Goal: Task Accomplishment & Management: Use online tool/utility

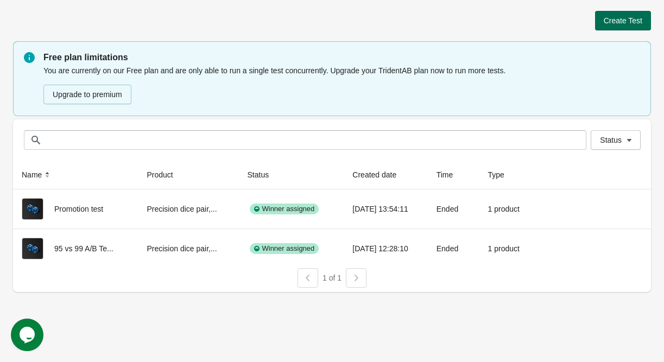
click at [634, 24] on span "Create Test" at bounding box center [622, 20] width 39 height 9
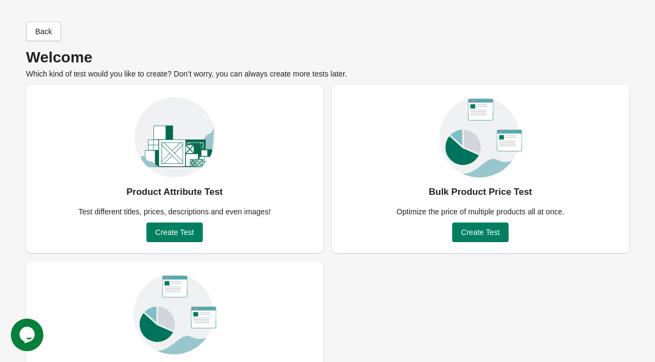
scroll to position [76, 0]
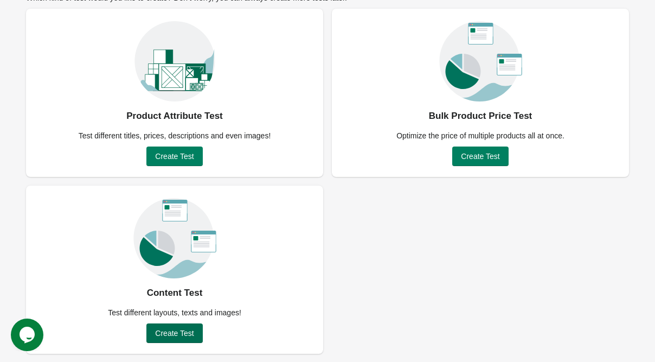
click at [173, 330] on span "Create Test" at bounding box center [174, 333] width 39 height 9
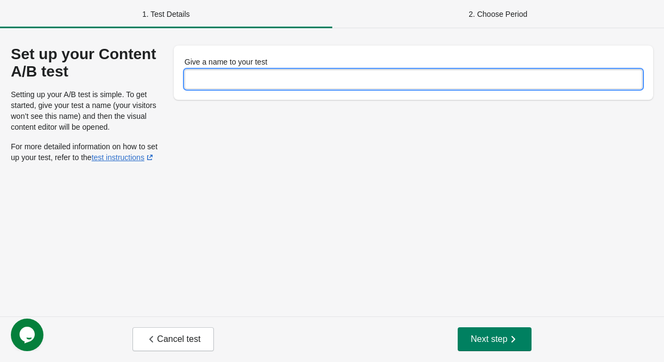
click at [221, 78] on input "Give a name to your test" at bounding box center [412, 79] width 457 height 20
click at [259, 82] on input "**********" at bounding box center [412, 79] width 457 height 20
type input "**********"
click at [489, 334] on span "Next step" at bounding box center [494, 339] width 48 height 11
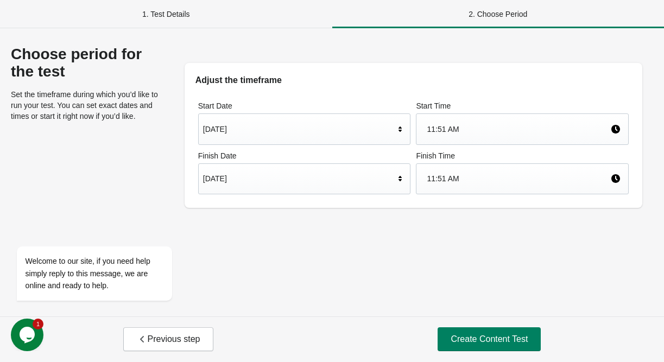
click at [235, 199] on div "Start Date [DATE] Start Time 11:51 AM Finish Date [DATE] Finish Time 11:51 AM" at bounding box center [412, 147] width 457 height 121
click at [244, 178] on div "[DATE]" at bounding box center [299, 178] width 192 height 21
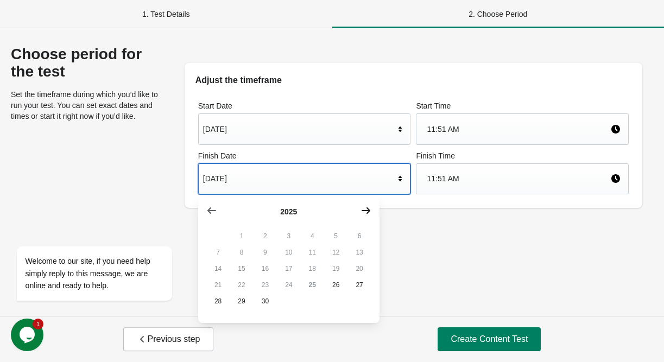
click at [369, 215] on icon "button" at bounding box center [365, 210] width 11 height 11
click at [211, 212] on icon "button" at bounding box center [211, 210] width 11 height 11
click at [370, 212] on icon "button" at bounding box center [365, 210] width 11 height 11
click at [314, 288] on button "23" at bounding box center [312, 285] width 23 height 16
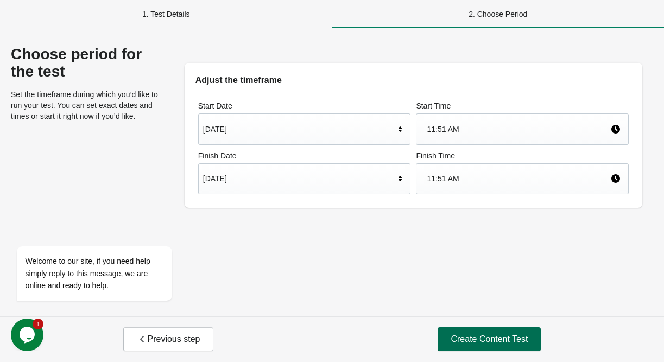
click at [472, 334] on span "Create Content Test" at bounding box center [488, 339] width 77 height 11
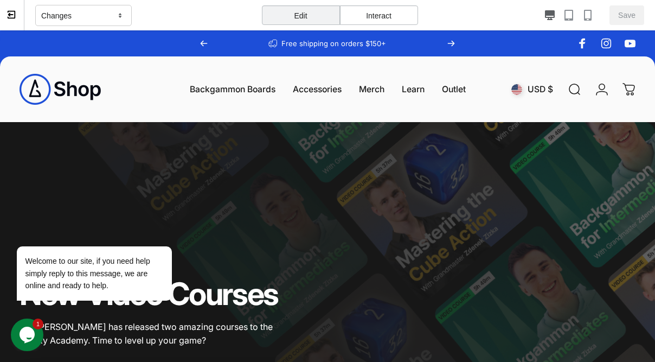
click at [11, 18] on icon at bounding box center [12, 15] width 10 height 10
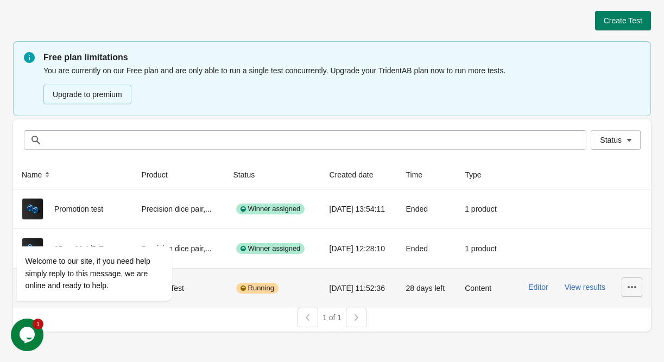
click at [631, 288] on icon "button" at bounding box center [631, 287] width 11 height 11
click at [628, 215] on span "Delete" at bounding box center [623, 214] width 22 height 11
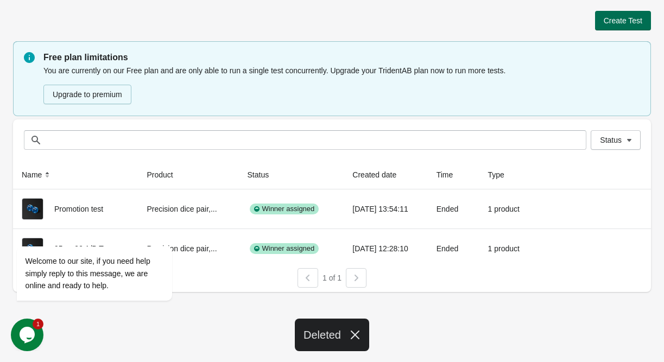
click at [633, 13] on button "Create Test" at bounding box center [623, 21] width 56 height 20
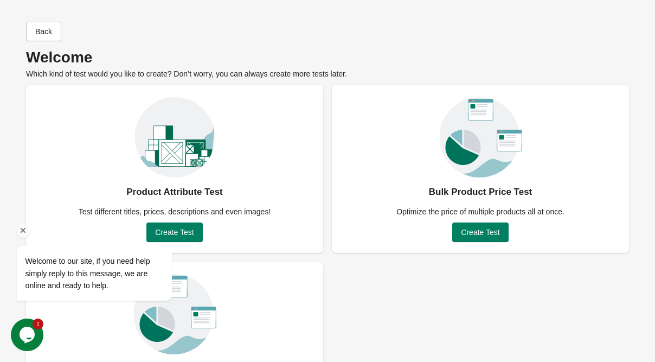
click at [178, 235] on div at bounding box center [109, 231] width 184 height 14
click at [190, 233] on div at bounding box center [109, 231] width 184 height 14
click at [28, 331] on icon "Chat widget" at bounding box center [27, 335] width 15 height 16
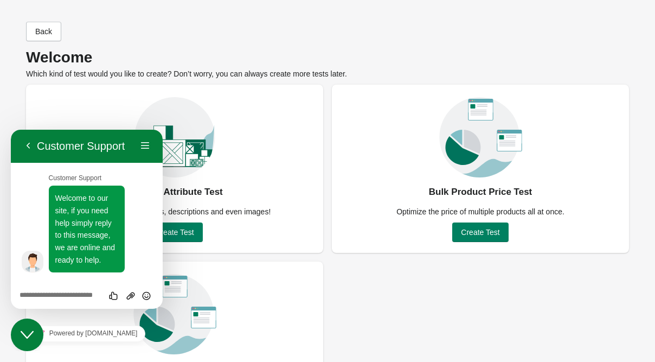
click at [28, 331] on icon "Close Chat This icon closes the chat window." at bounding box center [27, 334] width 13 height 13
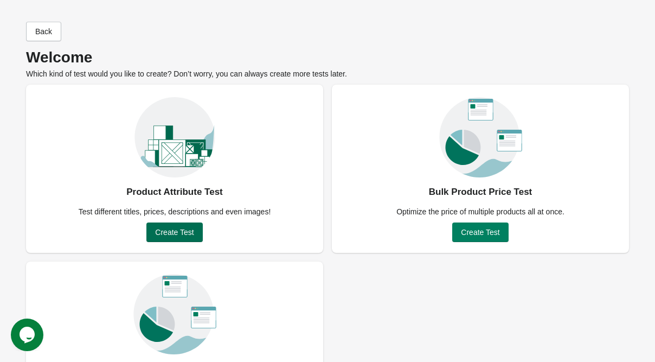
click at [178, 229] on span "Create Test" at bounding box center [174, 232] width 39 height 9
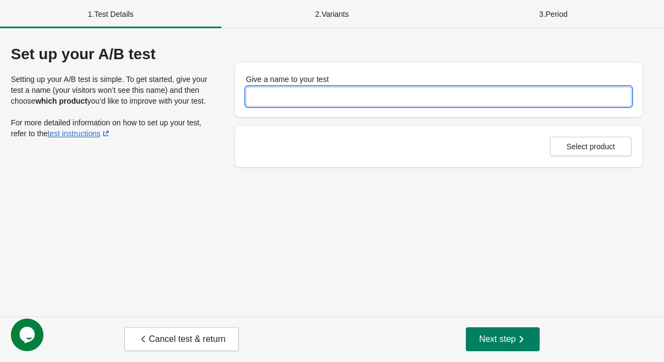
click at [276, 103] on input "Give a name to your test" at bounding box center [438, 97] width 385 height 20
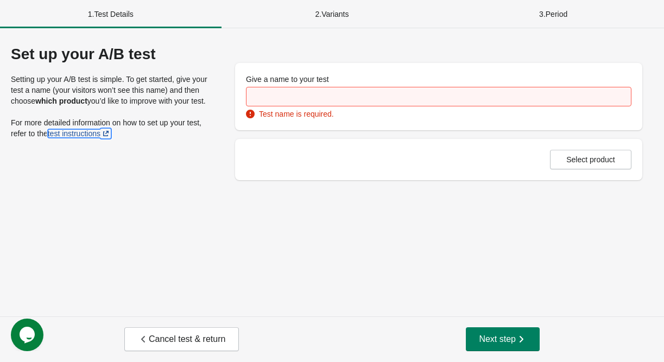
click at [87, 132] on link "test instructions" at bounding box center [79, 133] width 63 height 9
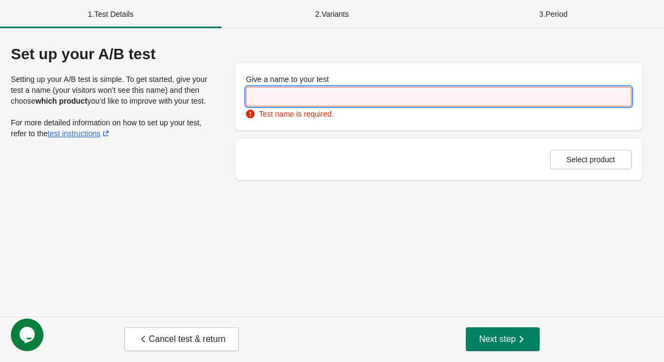
click at [266, 93] on input "Give a name to your test" at bounding box center [438, 97] width 385 height 20
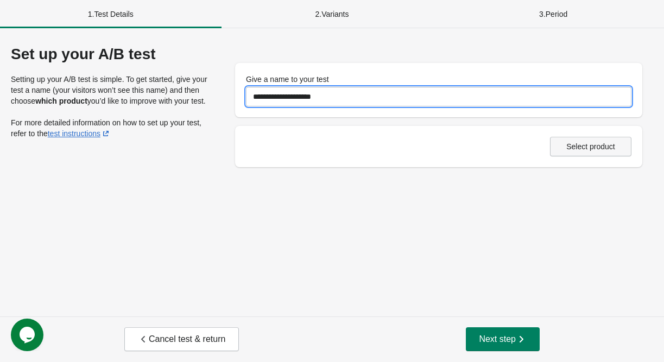
type input "**********"
click at [559, 154] on button "Select product" at bounding box center [590, 147] width 81 height 20
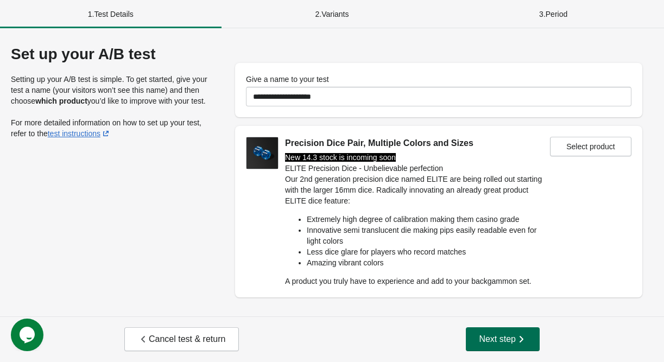
click at [497, 342] on span "Next step" at bounding box center [503, 339] width 48 height 11
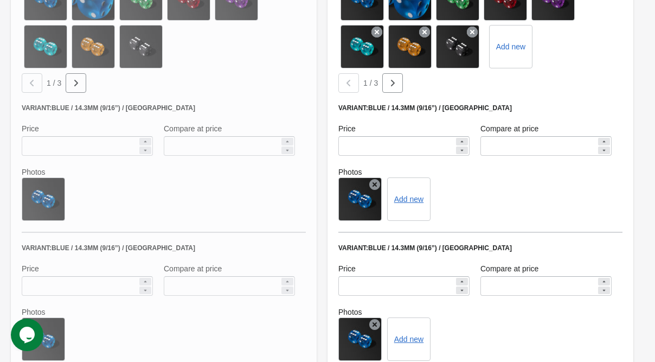
scroll to position [543, 0]
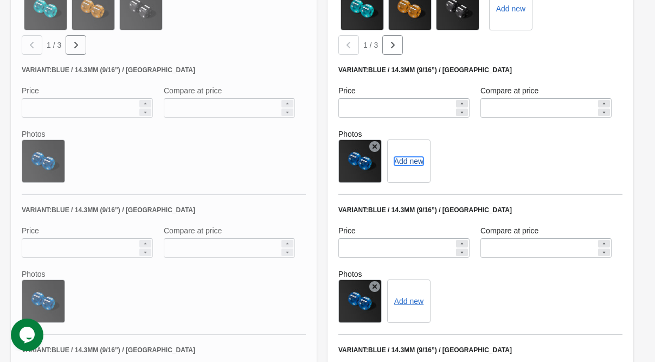
click at [406, 163] on button "Add new" at bounding box center [408, 161] width 29 height 9
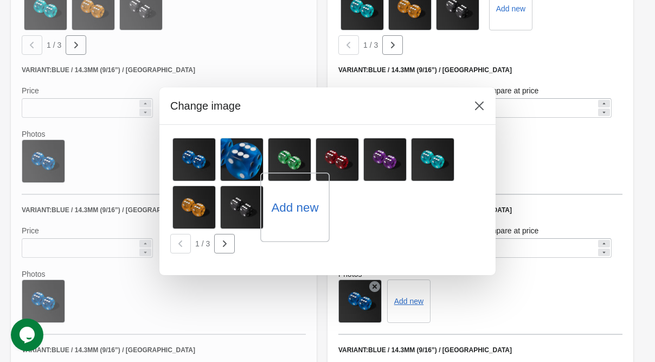
click at [300, 209] on label "Add new" at bounding box center [294, 207] width 47 height 17
click at [0, 0] on input "Add new" at bounding box center [0, 0] width 0 height 0
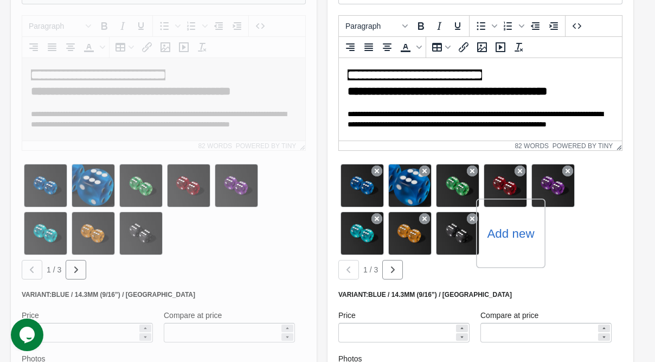
scroll to position [535, 0]
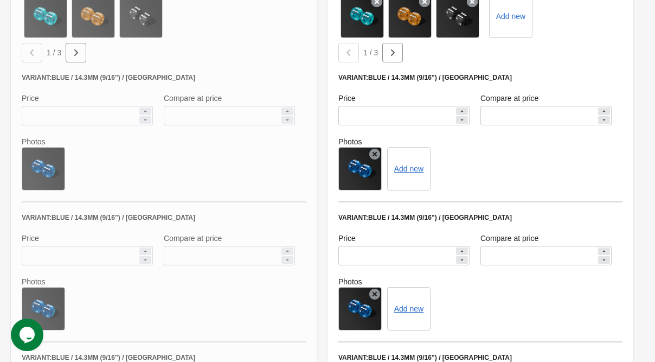
click at [378, 151] on icon at bounding box center [375, 154] width 11 height 11
click at [365, 170] on button "Add new" at bounding box center [365, 168] width 29 height 9
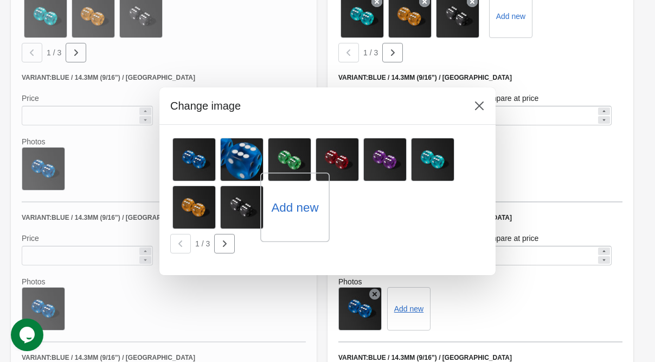
click at [302, 211] on label "Add new" at bounding box center [294, 207] width 47 height 17
click at [0, 0] on input "Add new" at bounding box center [0, 0] width 0 height 0
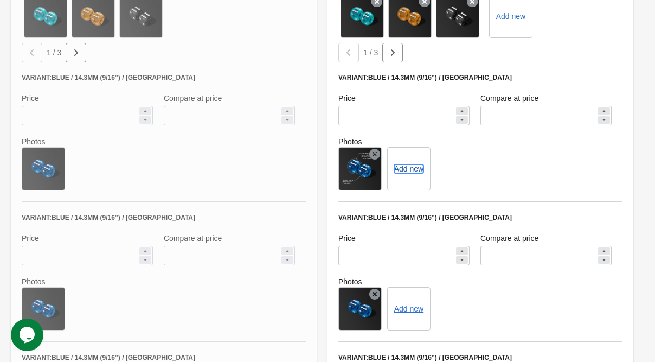
click at [410, 168] on button "Add new" at bounding box center [408, 168] width 29 height 9
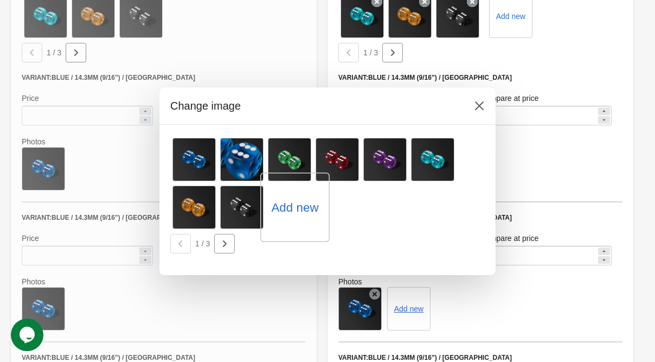
click at [303, 207] on label "Add new" at bounding box center [294, 207] width 47 height 17
click at [0, 0] on input "Add new" at bounding box center [0, 0] width 0 height 0
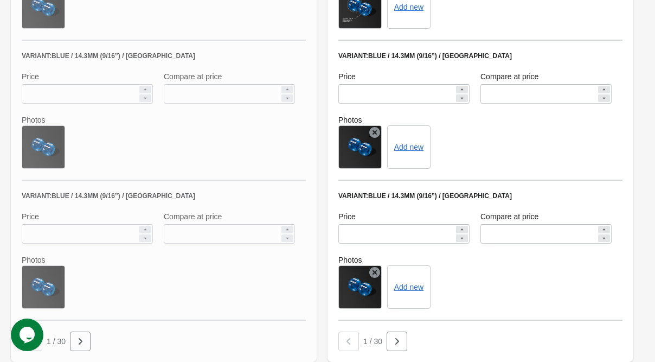
scroll to position [861, 0]
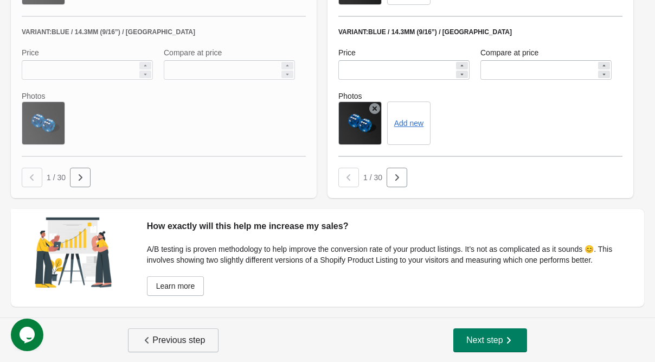
click at [167, 336] on span "Previous step" at bounding box center [173, 340] width 63 height 11
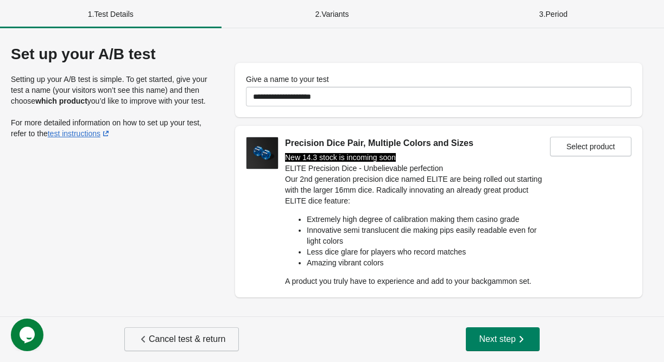
click at [167, 336] on span "Cancel test & return" at bounding box center [181, 339] width 87 height 11
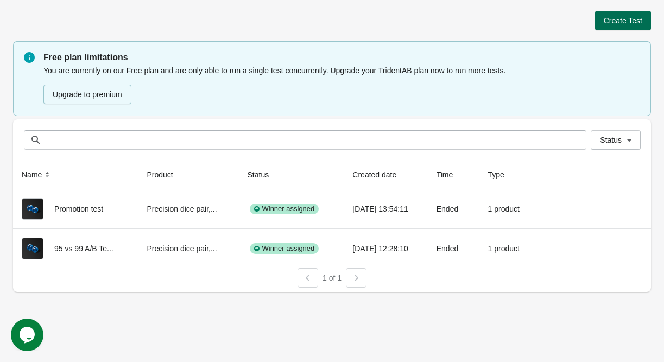
click at [626, 22] on span "Create Test" at bounding box center [622, 20] width 39 height 9
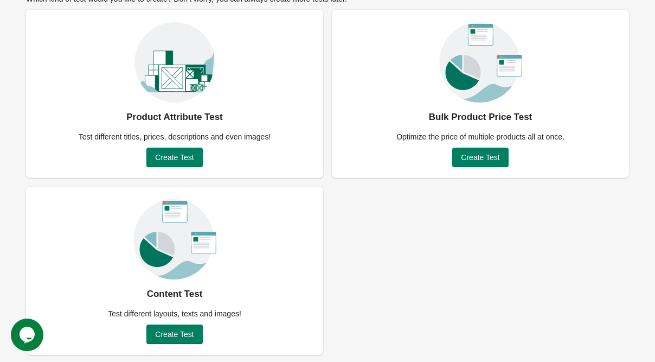
scroll to position [76, 0]
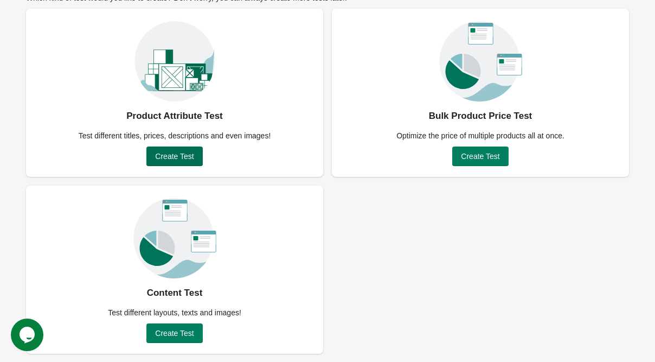
click at [181, 155] on span "Create Test" at bounding box center [174, 156] width 39 height 9
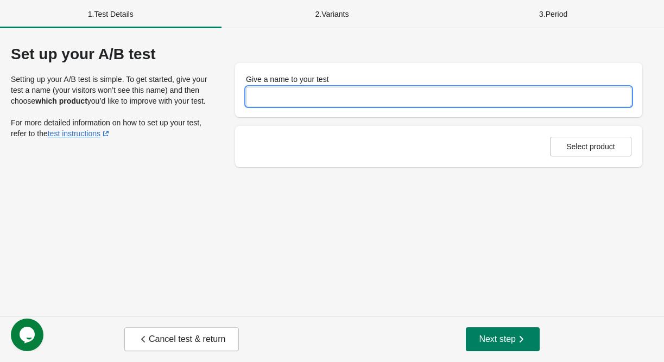
click at [279, 87] on input "Give a name to your test" at bounding box center [438, 97] width 385 height 20
type input "**********"
click at [573, 145] on span "Select product" at bounding box center [590, 146] width 49 height 9
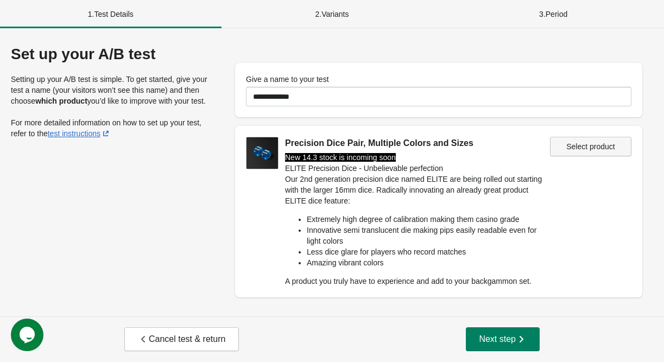
click at [567, 150] on span "Select product" at bounding box center [590, 146] width 49 height 9
click at [491, 333] on button "Next step" at bounding box center [503, 339] width 74 height 24
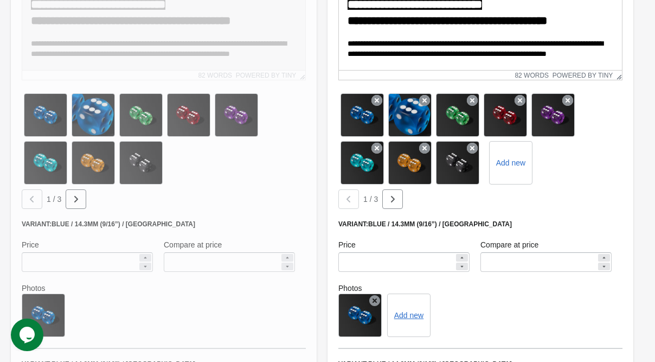
scroll to position [543, 0]
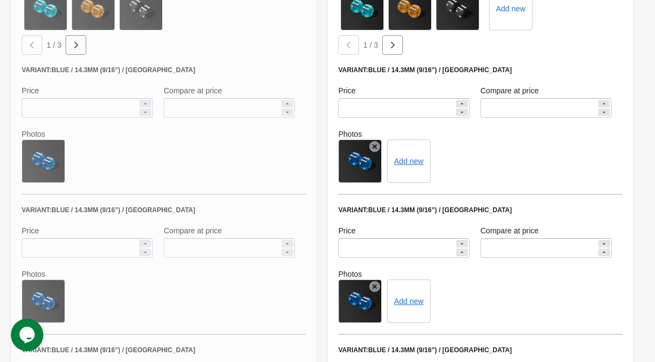
click at [357, 66] on div "Variant: Blue / 14.3mm (9/16”) / [GEOGRAPHIC_DATA]" at bounding box center [481, 70] width 284 height 9
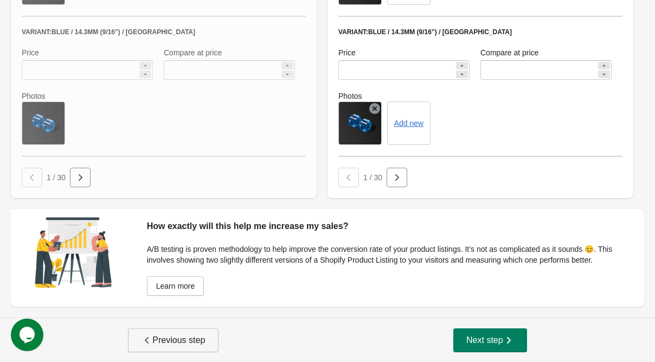
click at [201, 339] on span "Previous step" at bounding box center [173, 340] width 63 height 11
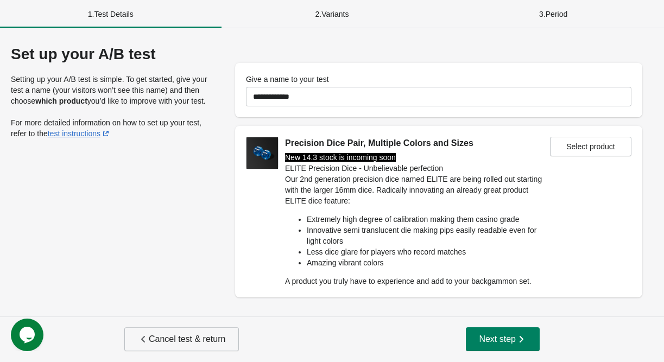
click at [189, 342] on span "Cancel test & return" at bounding box center [181, 339] width 87 height 11
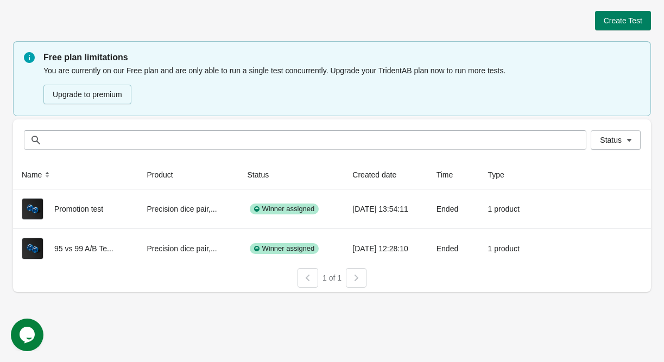
click at [639, 8] on div "Create Test Free plan limitations You are currently on our Free plan and are on…" at bounding box center [332, 148] width 638 height 296
click at [628, 25] on span "Create Test" at bounding box center [622, 20] width 39 height 9
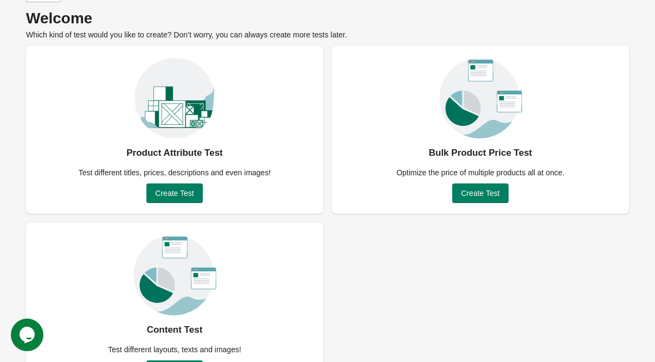
scroll to position [76, 0]
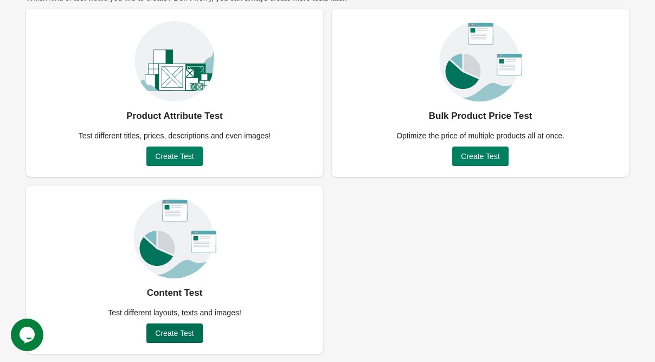
click at [180, 335] on span "Create Test" at bounding box center [174, 333] width 39 height 9
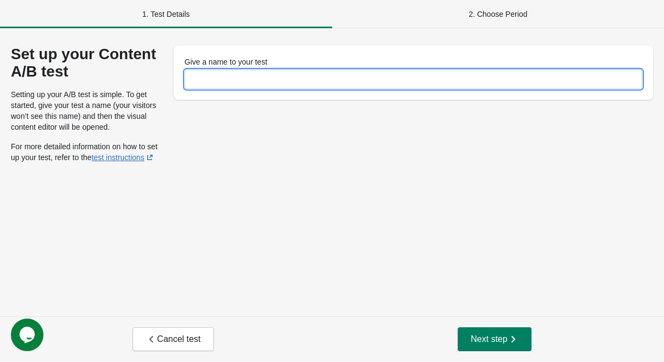
click at [228, 78] on input "Give a name to your test" at bounding box center [412, 79] width 457 height 20
type input "*"
type input "**********"
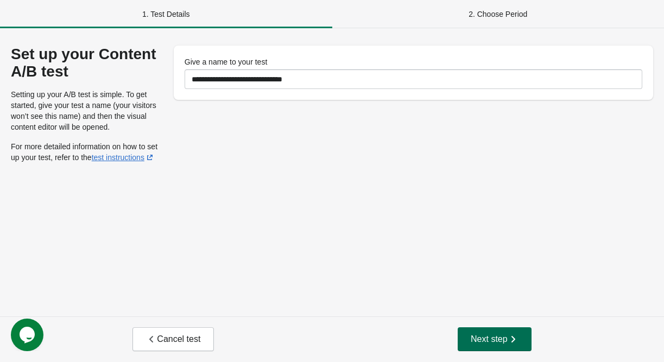
click at [505, 339] on span "Next step" at bounding box center [494, 339] width 48 height 11
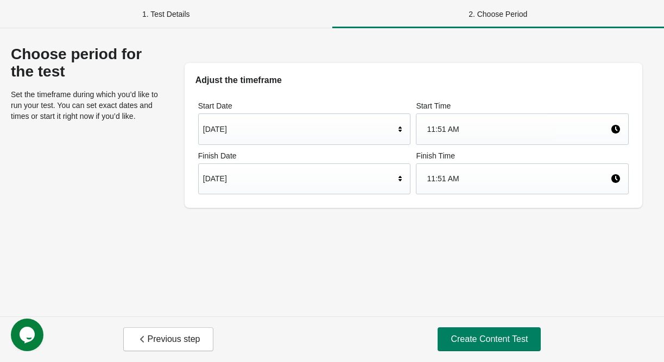
click at [281, 189] on div "[DATE]" at bounding box center [304, 178] width 213 height 31
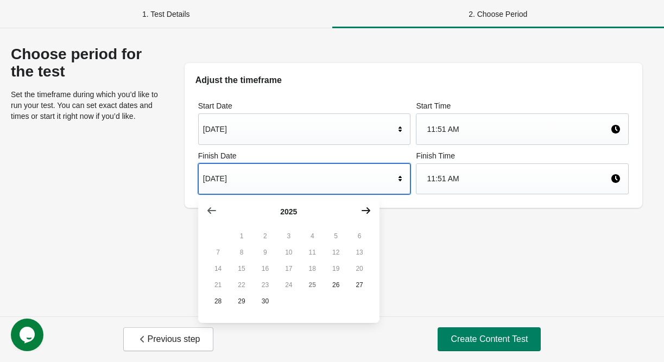
click at [366, 206] on icon "button" at bounding box center [365, 210] width 11 height 11
click at [314, 291] on button "23" at bounding box center [312, 285] width 23 height 16
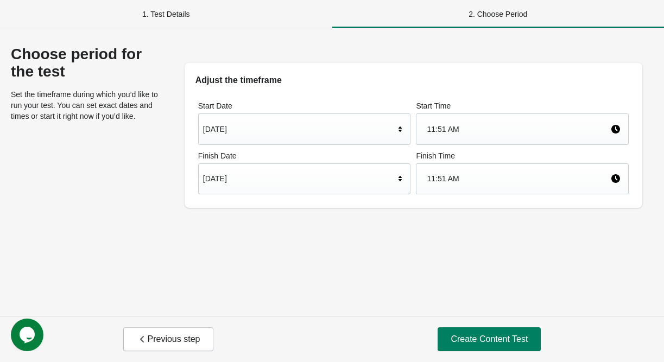
click at [246, 182] on div "[DATE]" at bounding box center [299, 178] width 192 height 21
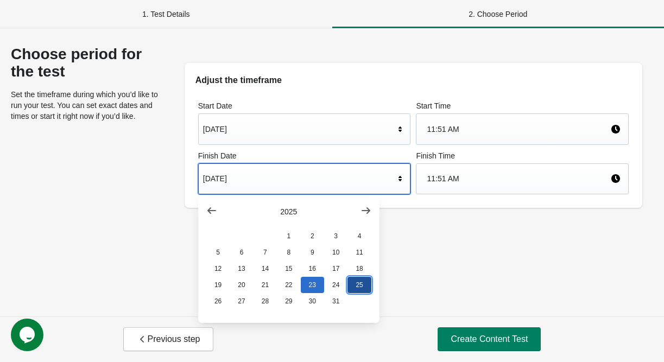
click at [360, 290] on button "25" at bounding box center [358, 285] width 23 height 16
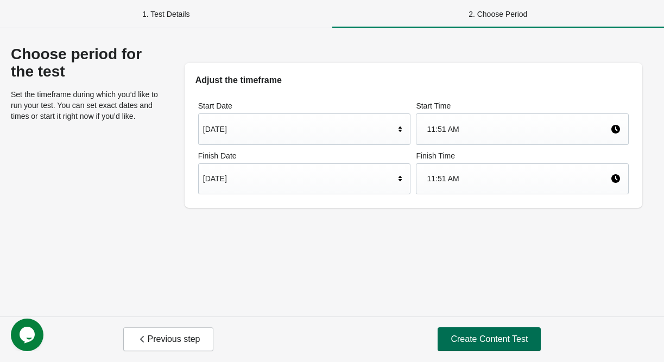
click at [476, 335] on span "Create Content Test" at bounding box center [488, 339] width 77 height 11
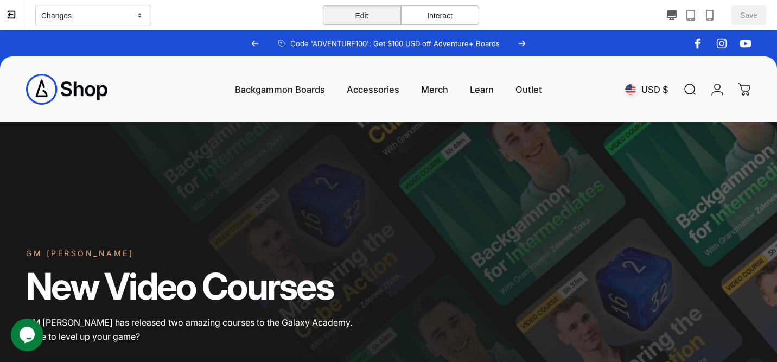
click at [119, 10] on div "Changes" at bounding box center [93, 16] width 116 height 22
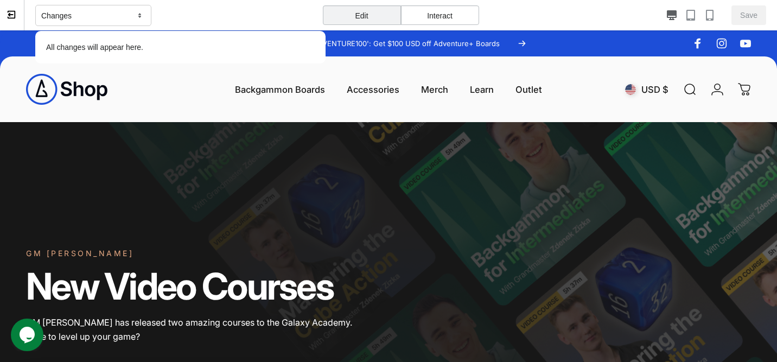
click at [119, 10] on div "Changes" at bounding box center [93, 16] width 116 height 22
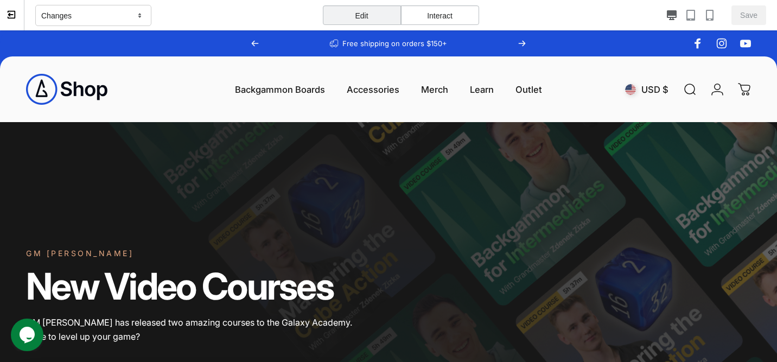
click at [462, 16] on div "Interact" at bounding box center [440, 15] width 78 height 20
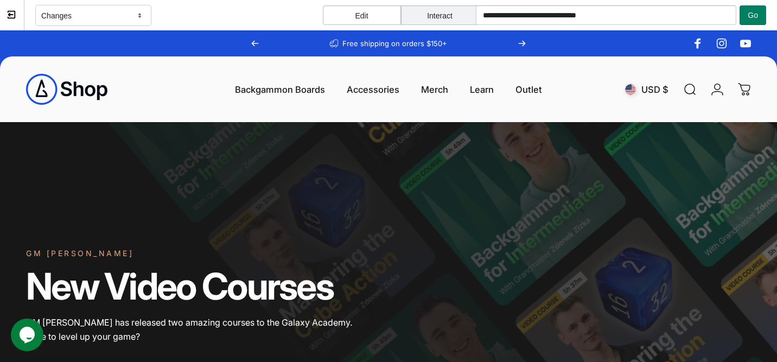
click at [359, 14] on div "Edit" at bounding box center [362, 15] width 78 height 20
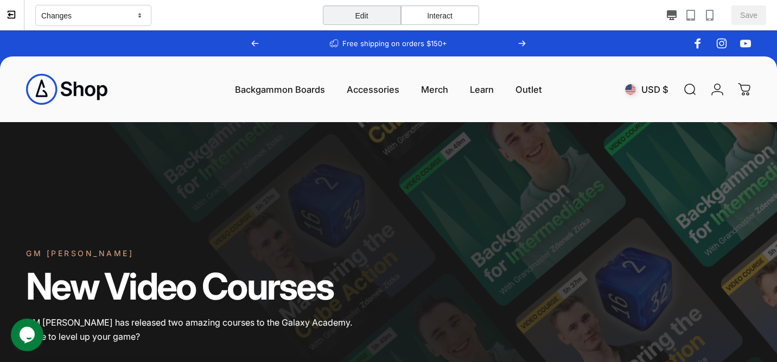
click at [427, 17] on div "Interact" at bounding box center [440, 15] width 78 height 20
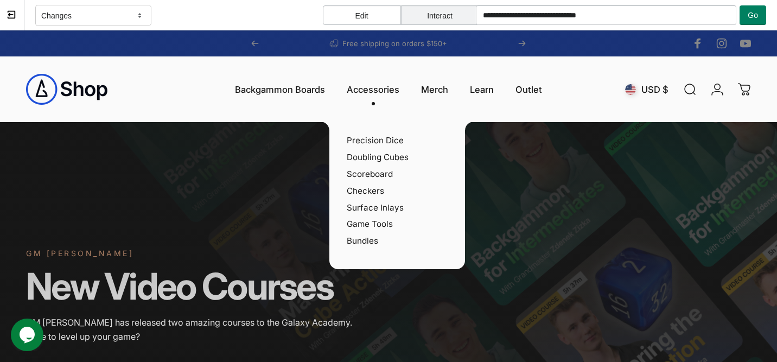
click at [374, 134] on div "Precision Dice Doubling Cubes Scoreboard Checkers Surface Inlays Game Tools Bun…" at bounding box center [397, 196] width 136 height 148
click at [375, 140] on link "Precision Dice" at bounding box center [375, 140] width 57 height 10
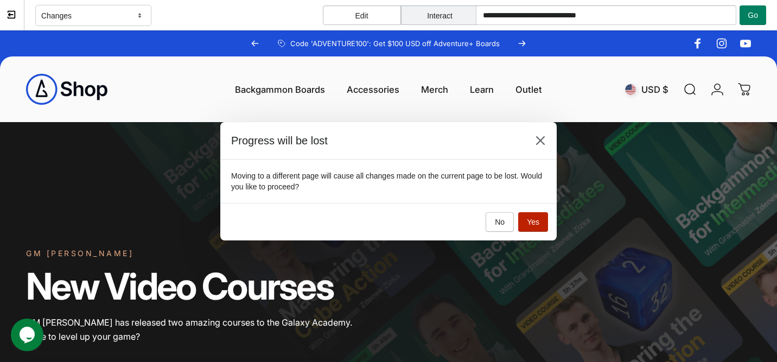
click at [530, 221] on span "Yes" at bounding box center [533, 222] width 12 height 9
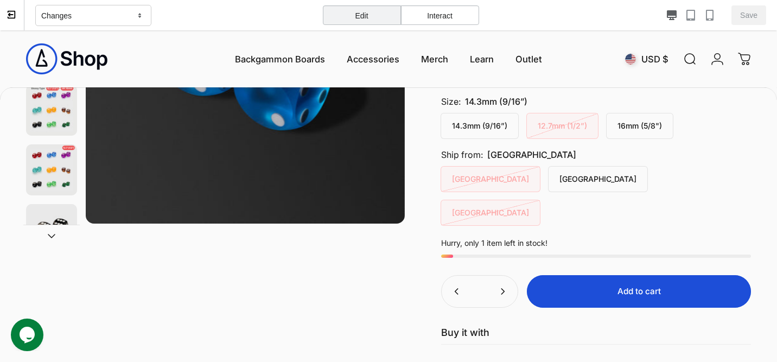
scroll to position [208, 0]
click at [487, 100] on span "14.3mm (9/16”)" at bounding box center [496, 101] width 62 height 11
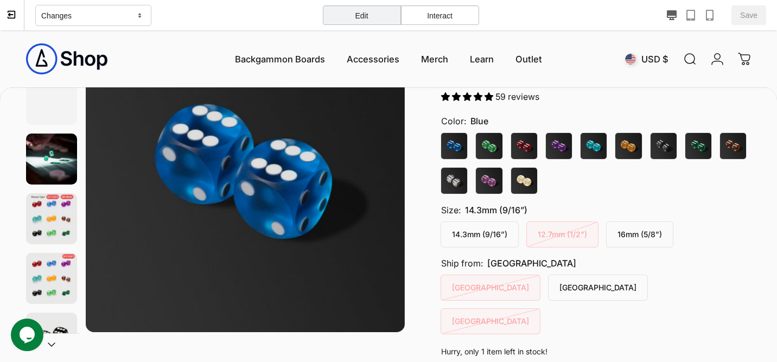
click at [443, 207] on div "Size: 14.3mm (9/16”)" at bounding box center [484, 210] width 86 height 11
drag, startPoint x: 441, startPoint y: 209, endPoint x: 523, endPoint y: 202, distance: 82.2
click at [524, 202] on variant-selects "Color Color: Blue Blue Green Red Purple Azure Orange Black Dark Green Brown Whi…" at bounding box center [596, 225] width 310 height 218
click at [519, 214] on span "14.3mm (9/16”)" at bounding box center [496, 210] width 62 height 11
click at [122, 16] on div "Changes" at bounding box center [93, 16] width 116 height 22
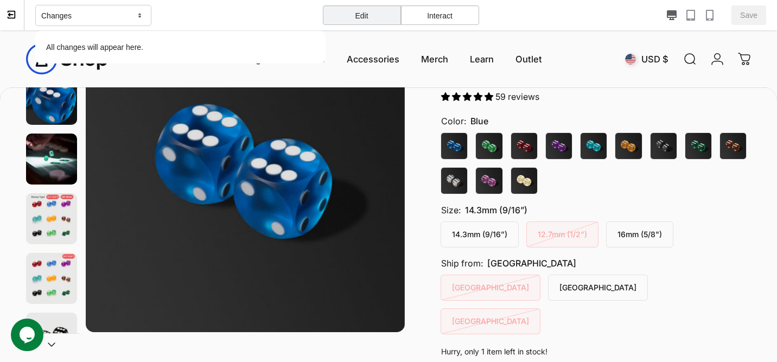
click at [122, 16] on div "Changes" at bounding box center [93, 16] width 116 height 22
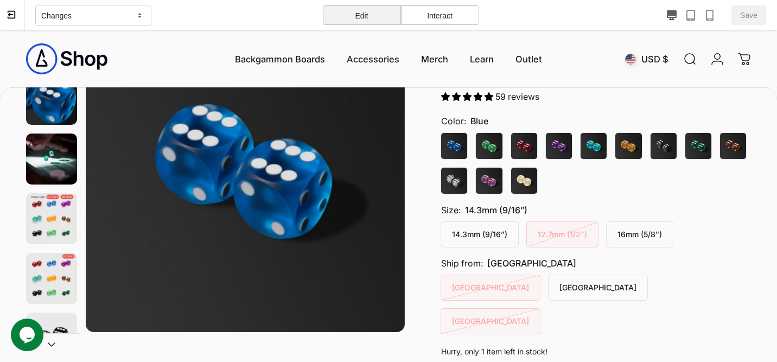
click at [486, 209] on span "14.3mm (9/16”)" at bounding box center [496, 210] width 62 height 11
click at [480, 199] on variant-selects "Color Color: Blue Blue Green Red Purple Azure Orange Black Dark Green Brown Whi…" at bounding box center [596, 225] width 310 height 218
click at [534, 219] on fieldset "Size Size: 14.3mm (9/16”) 14.3mm (9/16”) 12.7mm (1/2”) 16mm (5/8")" at bounding box center [596, 226] width 310 height 42
click at [541, 224] on label "12.7mm (1/2”)" at bounding box center [562, 234] width 71 height 25
click at [613, 239] on label "16mm (5/8")" at bounding box center [640, 234] width 66 height 25
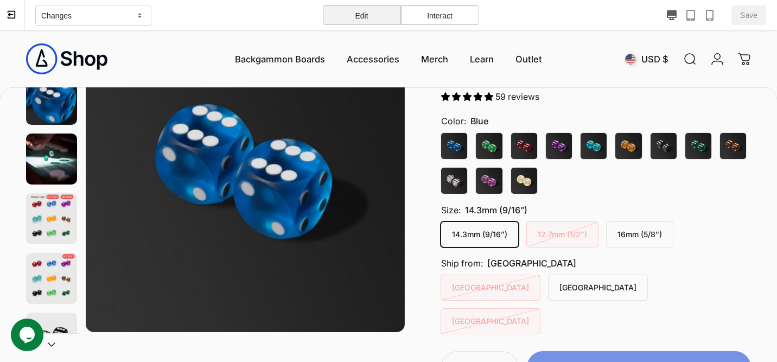
click at [484, 234] on label "14.3mm (9/16”)" at bounding box center [479, 234] width 77 height 25
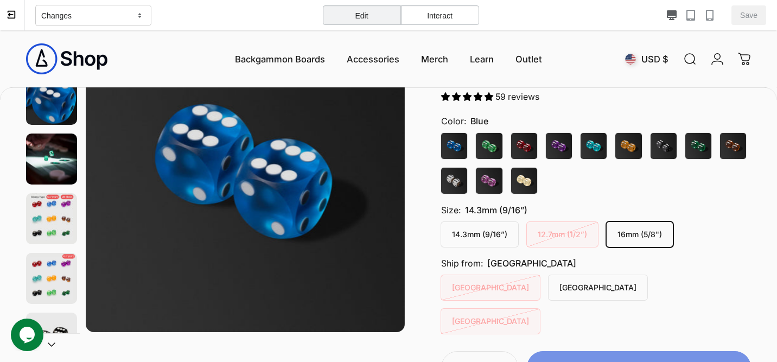
click at [628, 237] on label "16mm (5/8")" at bounding box center [640, 234] width 66 height 25
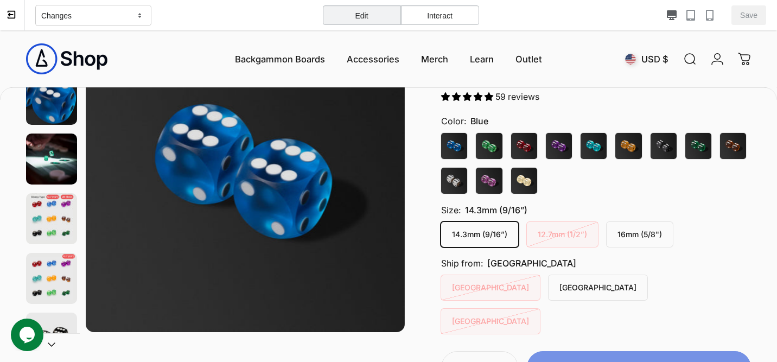
click at [485, 239] on label "14.3mm (9/16”)" at bounding box center [479, 234] width 77 height 25
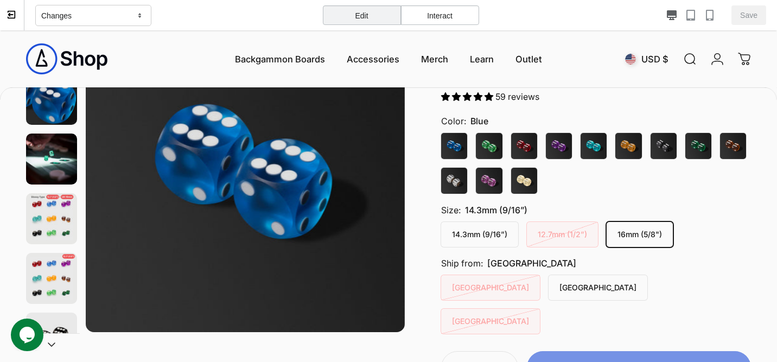
click at [625, 235] on label "16mm (5/8")" at bounding box center [640, 234] width 66 height 25
click at [663, 14] on icon "button" at bounding box center [690, 15] width 11 height 11
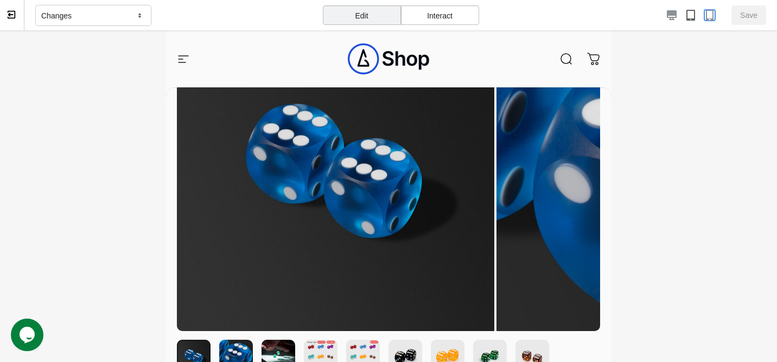
click at [663, 15] on icon "button" at bounding box center [709, 15] width 11 height 11
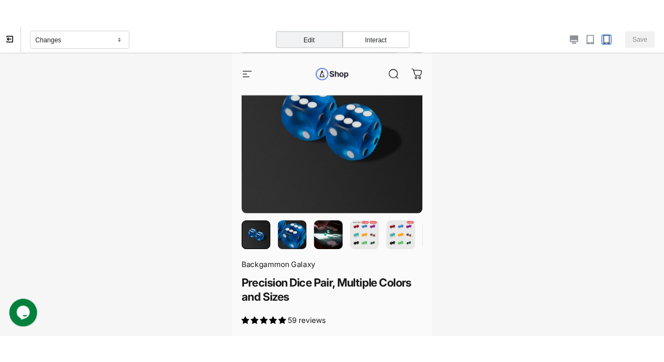
scroll to position [0, 0]
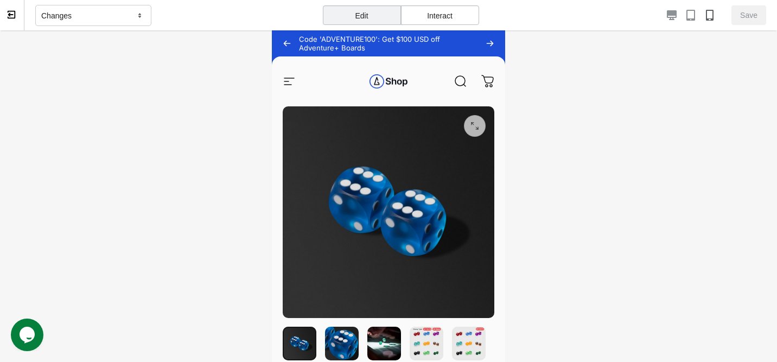
click at [47, 16] on p "Changes" at bounding box center [56, 15] width 30 height 11
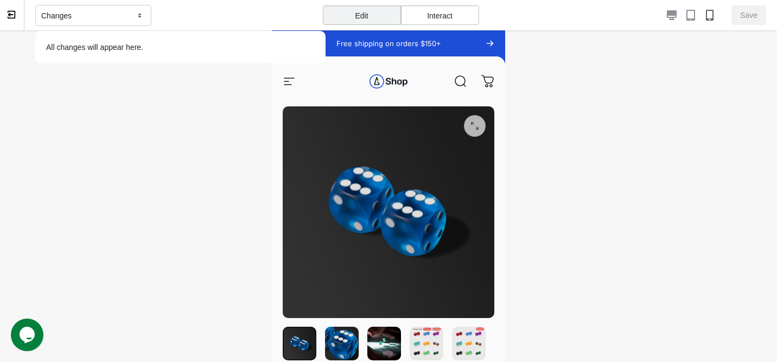
click at [18, 15] on button at bounding box center [12, 15] width 24 height 30
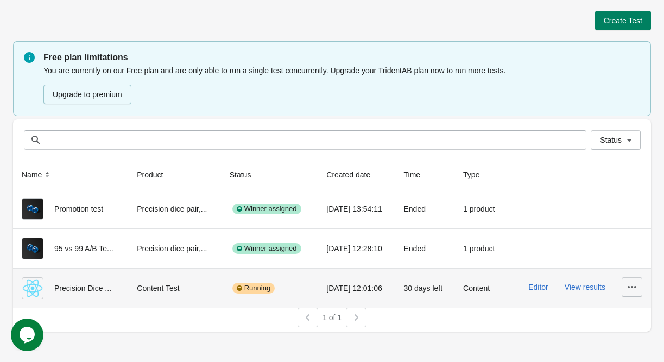
click at [632, 288] on icon "button" at bounding box center [631, 287] width 11 height 11
click at [625, 214] on span "Delete" at bounding box center [623, 214] width 22 height 11
